Goal: Information Seeking & Learning: Check status

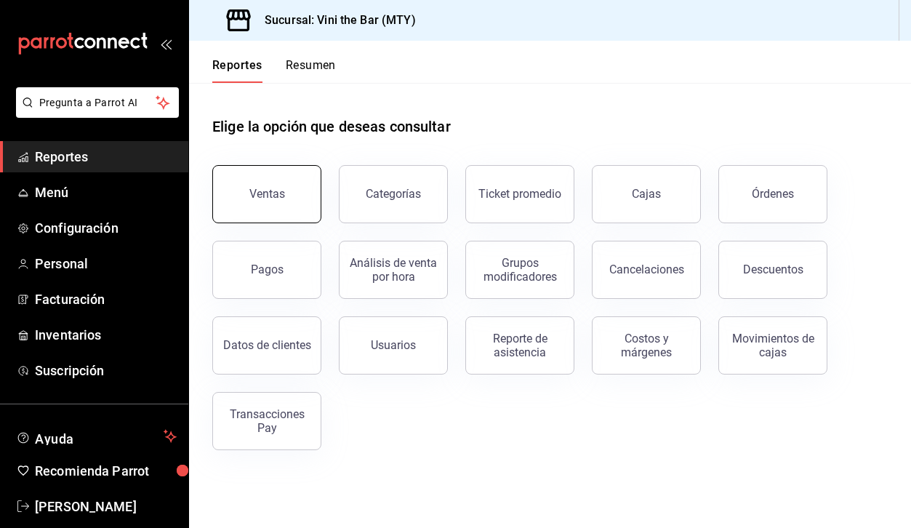
click at [273, 197] on div "Ventas" at bounding box center [267, 194] width 36 height 14
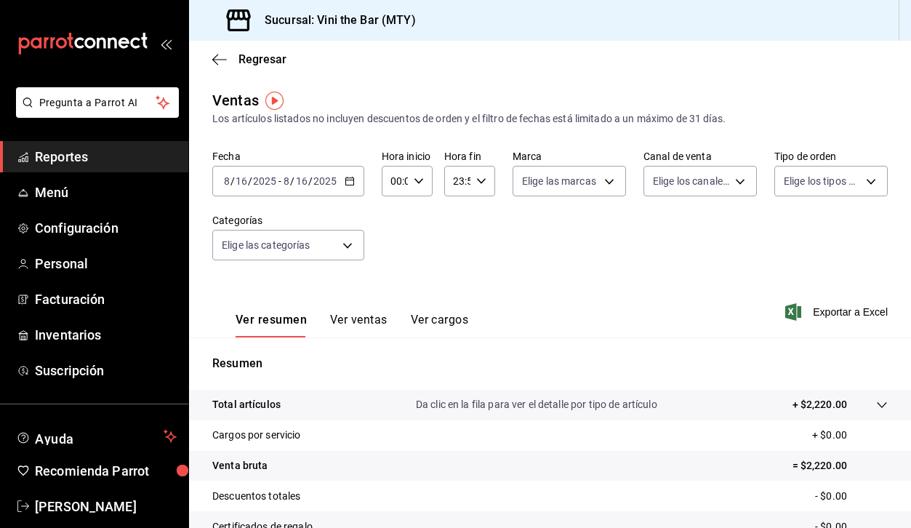
click at [348, 182] on icon "button" at bounding box center [350, 181] width 10 height 10
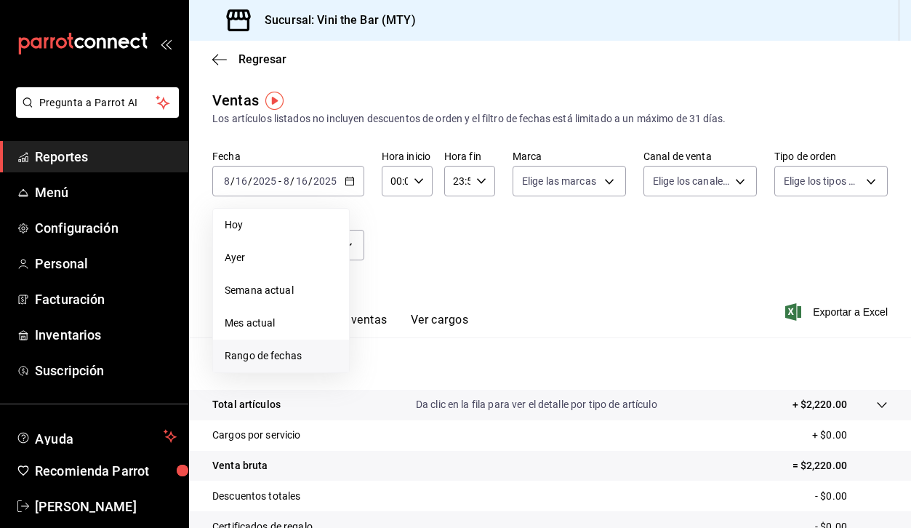
click at [278, 345] on li "Rango de fechas" at bounding box center [281, 356] width 136 height 33
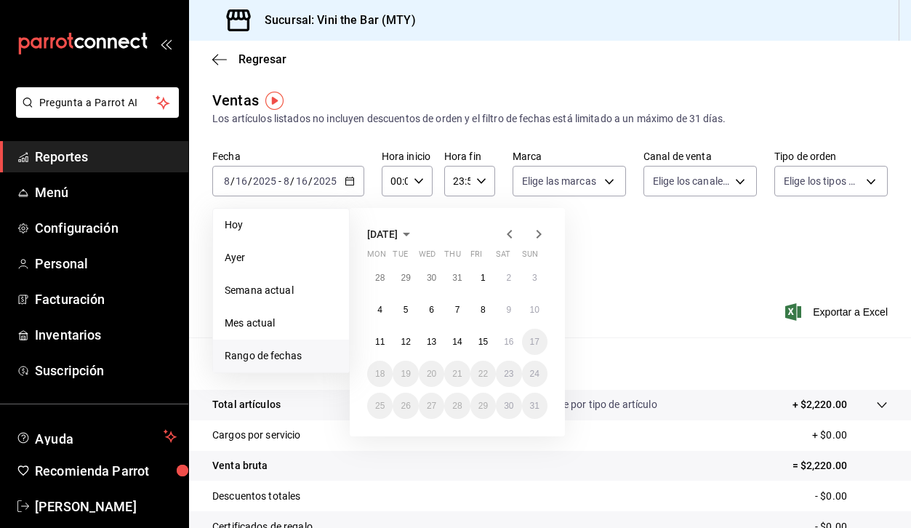
click at [509, 227] on icon "button" at bounding box center [509, 233] width 17 height 17
click at [405, 274] on abbr "1" at bounding box center [406, 278] width 5 height 10
click at [457, 408] on abbr "31" at bounding box center [456, 406] width 9 height 10
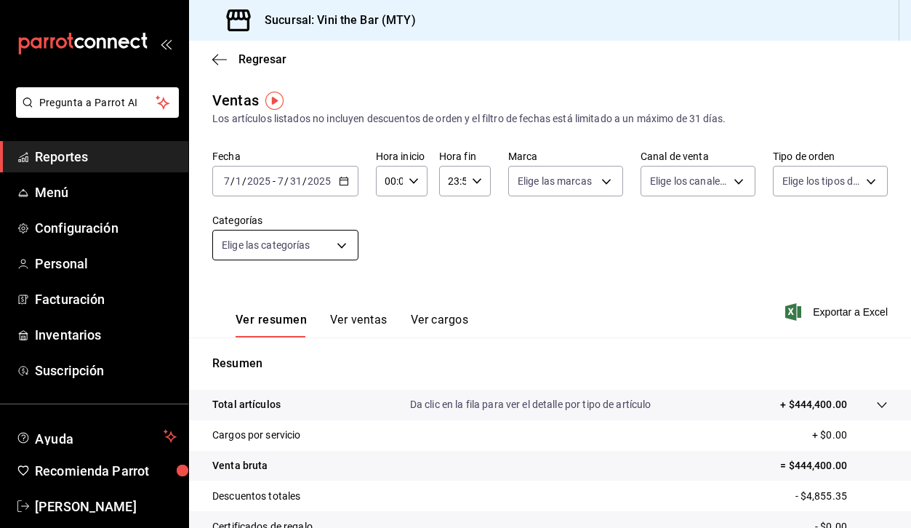
click at [324, 244] on body "Pregunta a Parrot AI Reportes Menú Configuración Personal Facturación Inventari…" at bounding box center [455, 264] width 911 height 528
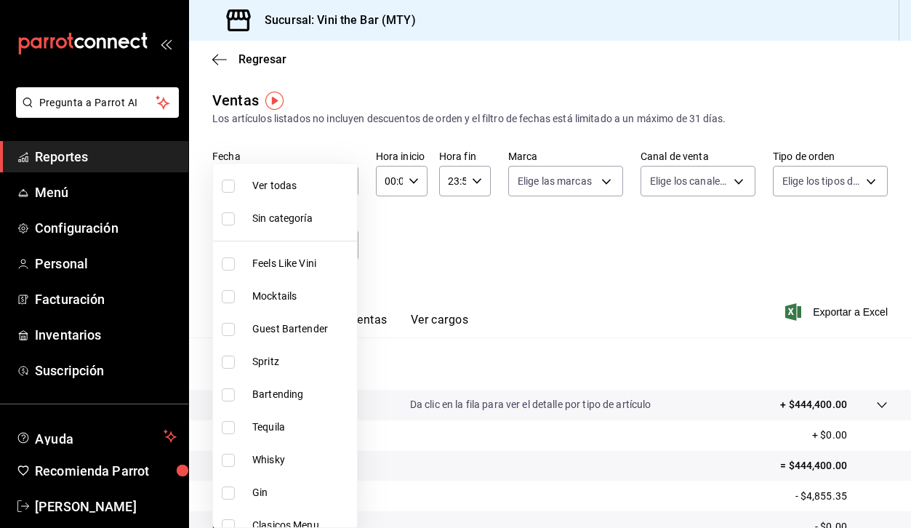
click at [279, 299] on span "Mocktails" at bounding box center [301, 296] width 99 height 15
type input "bf73e106-2912-4ef1-8d40-26f4b7a63d15"
checkbox input "true"
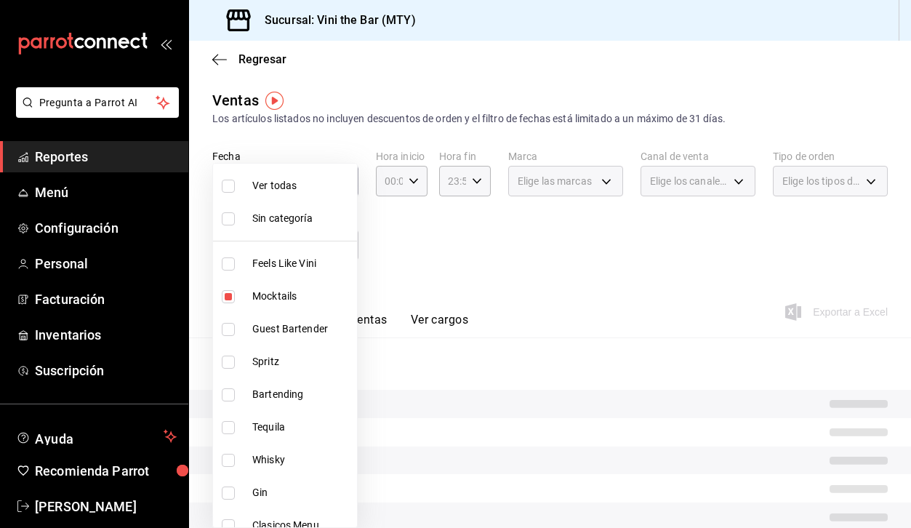
click at [625, 310] on div at bounding box center [455, 264] width 911 height 528
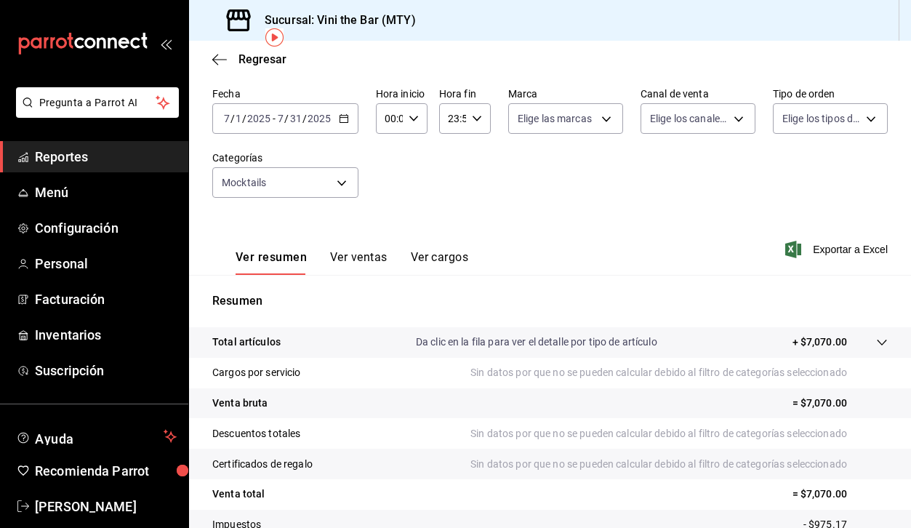
scroll to position [169, 0]
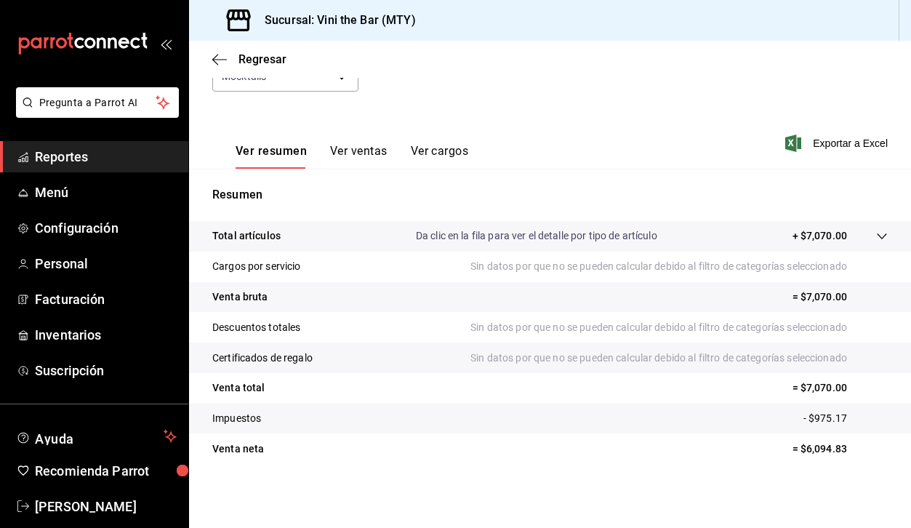
click at [360, 151] on button "Ver ventas" at bounding box center [358, 156] width 57 height 25
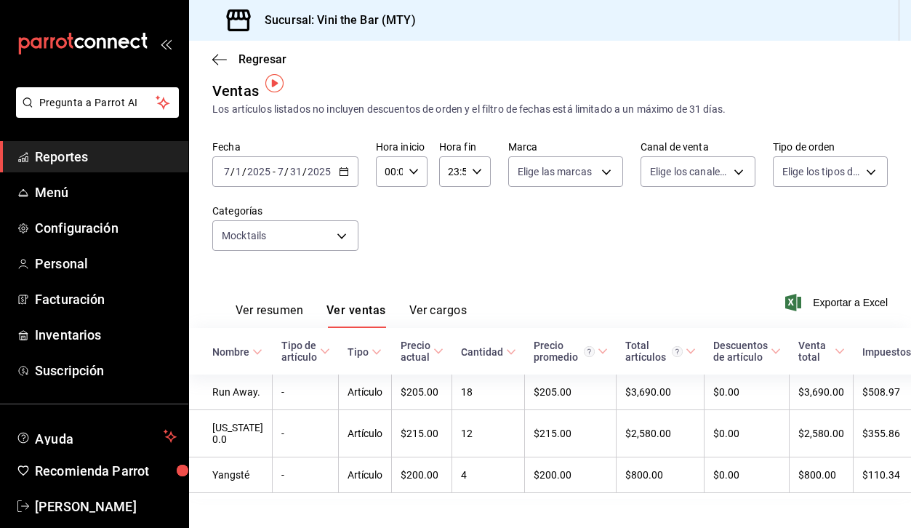
scroll to position [17, 0]
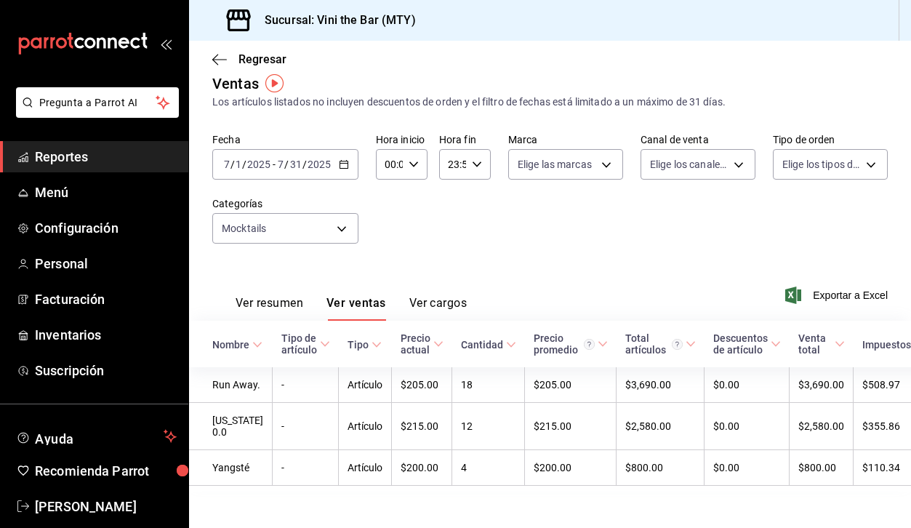
click at [348, 159] on div "[DATE] [DATE] - [DATE] [DATE]" at bounding box center [285, 164] width 146 height 31
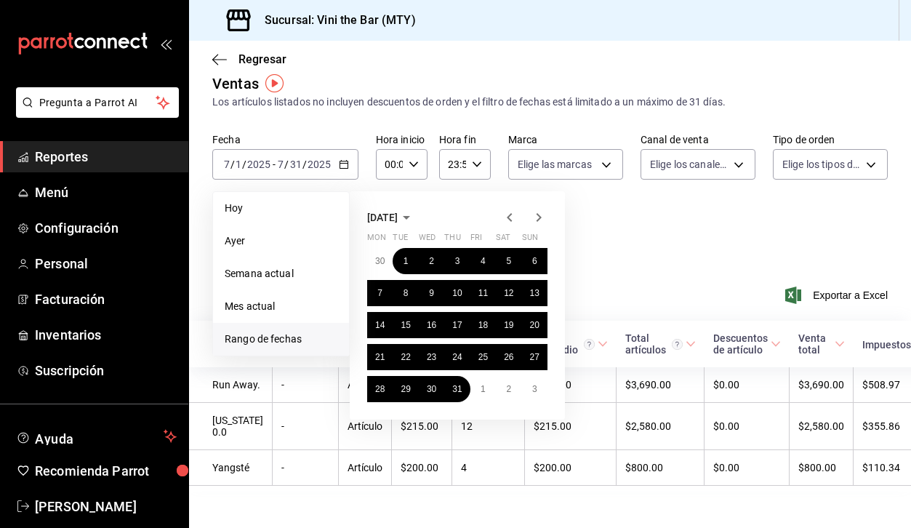
click at [546, 218] on icon "button" at bounding box center [538, 217] width 17 height 17
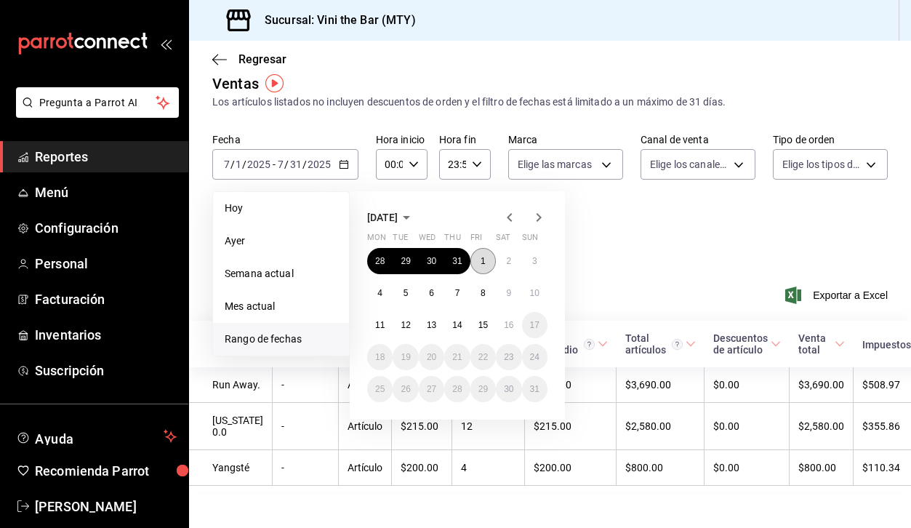
click at [482, 257] on abbr "1" at bounding box center [483, 261] width 5 height 10
click at [510, 323] on abbr "16" at bounding box center [508, 325] width 9 height 10
